Goal: Navigation & Orientation: Find specific page/section

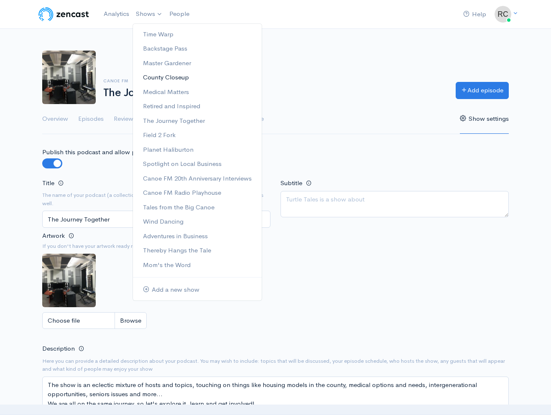
click at [177, 77] on link "County Closeup" at bounding box center [197, 77] width 129 height 15
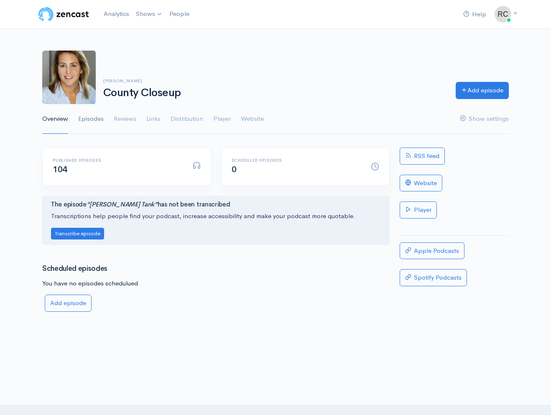
click at [96, 121] on link "Episodes" at bounding box center [91, 119] width 26 height 30
